Goal: Task Accomplishment & Management: Complete application form

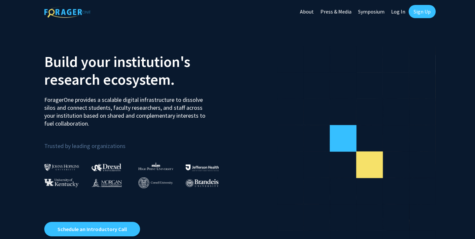
click at [416, 13] on link "Sign Up" at bounding box center [421, 11] width 27 height 13
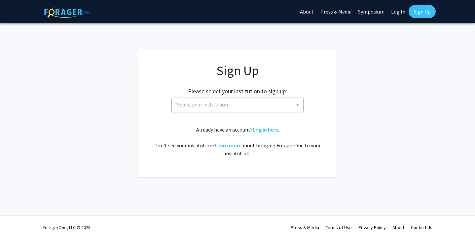
click at [208, 102] on span "Select your institution" at bounding box center [202, 104] width 51 height 7
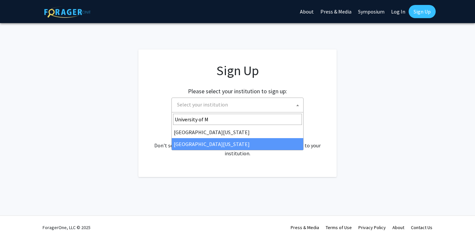
type input "University of M"
select select "33"
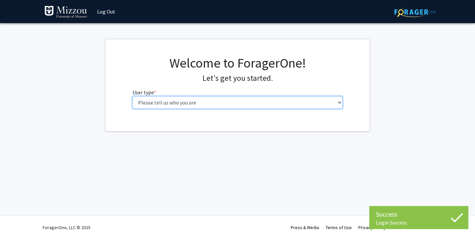
click at [258, 104] on select "Please tell us who you are Undergraduate Student Master's Student Doctoral Cand…" at bounding box center [237, 102] width 210 height 13
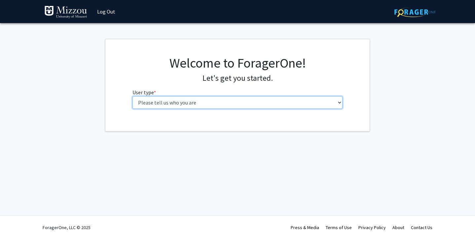
select select "1: undergrad"
click at [132, 96] on select "Please tell us who you are Undergraduate Student Master's Student Doctoral Cand…" at bounding box center [237, 102] width 210 height 13
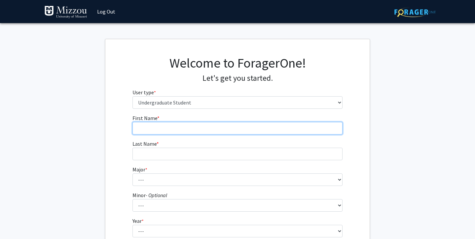
click at [205, 127] on input "First Name * required" at bounding box center [237, 128] width 210 height 13
type input "Macy"
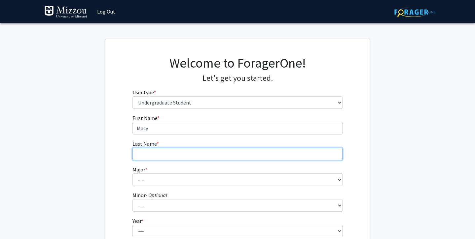
click at [192, 160] on input "Last Name * required" at bounding box center [237, 154] width 210 height 13
type input "[PERSON_NAME]"
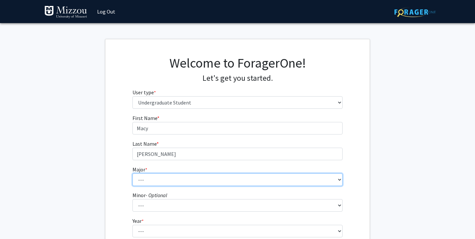
click at [186, 179] on select "--- Agribusiness Management Agricultural Education Agricultural Education: Comm…" at bounding box center [237, 180] width 210 height 13
select select "134: 2627"
click at [132, 174] on select "--- Agribusiness Management Agricultural Education Agricultural Education: Comm…" at bounding box center [237, 180] width 210 height 13
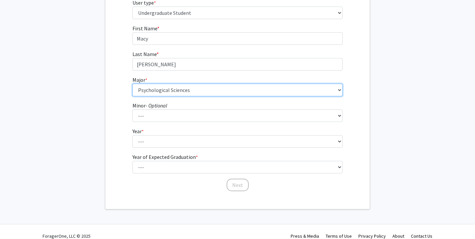
scroll to position [90, 0]
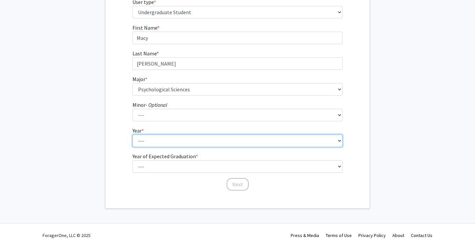
click at [155, 139] on select "--- First-year Sophomore Junior Senior Postbaccalaureate Certificate" at bounding box center [237, 141] width 210 height 13
select select "3: junior"
click at [132, 135] on select "--- First-year Sophomore Junior Senior Postbaccalaureate Certificate" at bounding box center [237, 141] width 210 height 13
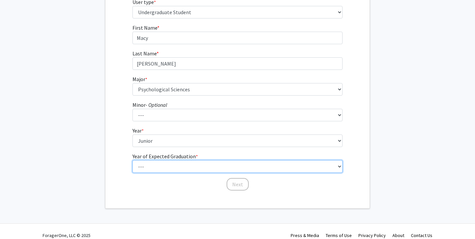
click at [158, 165] on select "--- 2025 2026 2027 2028 2029 2030 2031 2032 2033 2034" at bounding box center [237, 166] width 210 height 13
select select "3: 2027"
click at [132, 160] on select "--- 2025 2026 2027 2028 2029 2030 2031 2032 2033 2034" at bounding box center [237, 166] width 210 height 13
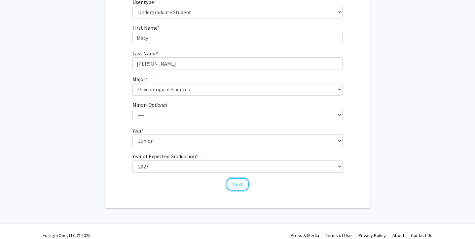
click at [233, 183] on button "Next" at bounding box center [237, 184] width 22 height 13
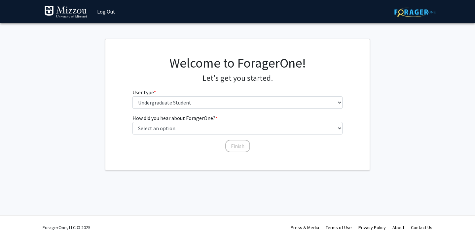
scroll to position [0, 0]
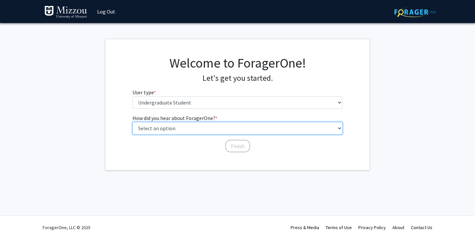
click at [211, 130] on select "Select an option Peer/student recommendation Faculty/staff recommendation Unive…" at bounding box center [237, 128] width 210 height 13
select select "2: faculty_recommendation"
click at [132, 122] on select "Select an option Peer/student recommendation Faculty/staff recommendation Unive…" at bounding box center [237, 128] width 210 height 13
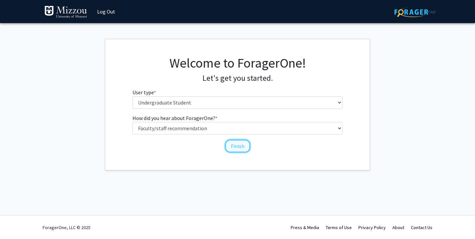
click at [231, 144] on button "Finish" at bounding box center [237, 146] width 25 height 13
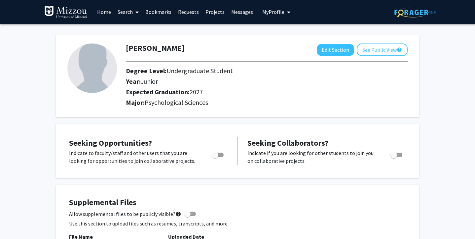
click at [270, 10] on span "My Profile" at bounding box center [273, 12] width 22 height 7
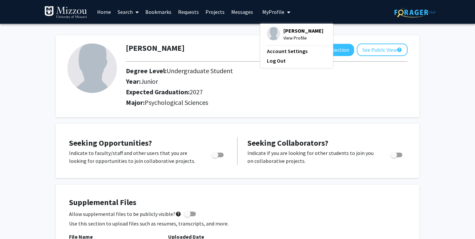
click at [231, 50] on div "Macy Mouw Edit Section See Public View help" at bounding box center [266, 50] width 291 height 13
